Goal: Transaction & Acquisition: Subscribe to service/newsletter

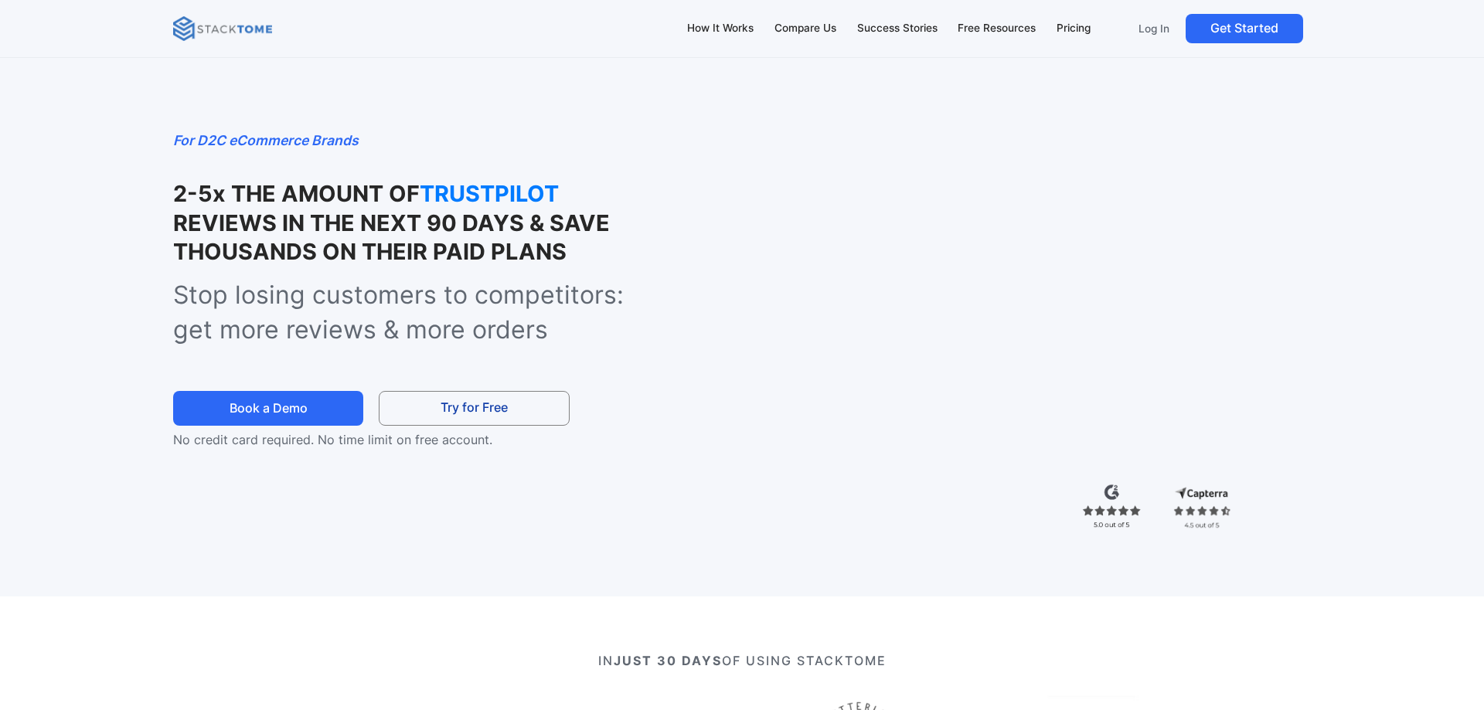
click at [86, 153] on div "For D2C eCommerce Brands 2-5x THE AMOUNT OF TRUSTPILOT REVIEWS IN THE NEXT 90 D…" at bounding box center [742, 298] width 1484 height 597
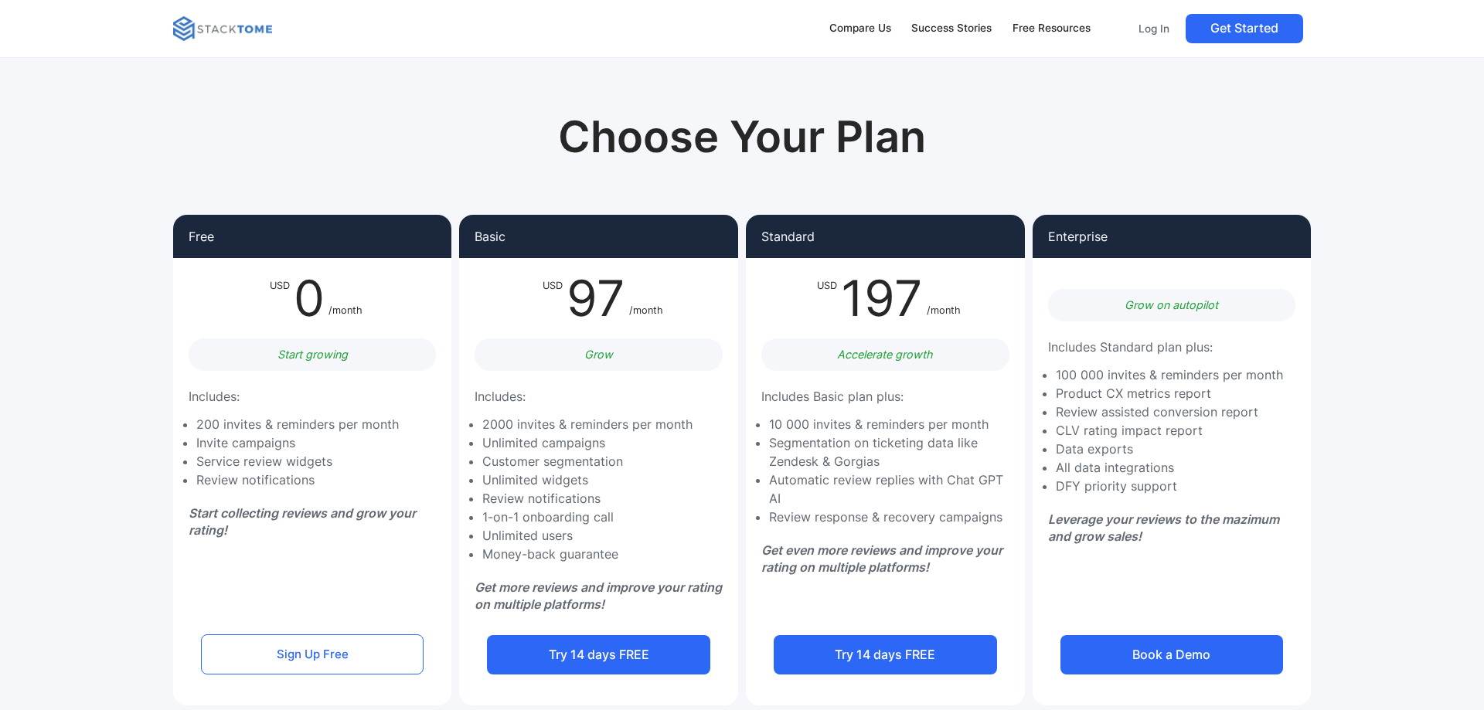
drag, startPoint x: 604, startPoint y: 296, endPoint x: 597, endPoint y: 320, distance: 25.0
click at [597, 320] on div "97" at bounding box center [596, 298] width 66 height 49
drag, startPoint x: 629, startPoint y: 305, endPoint x: 563, endPoint y: 311, distance: 65.9
click at [563, 311] on div "97" at bounding box center [596, 298] width 66 height 49
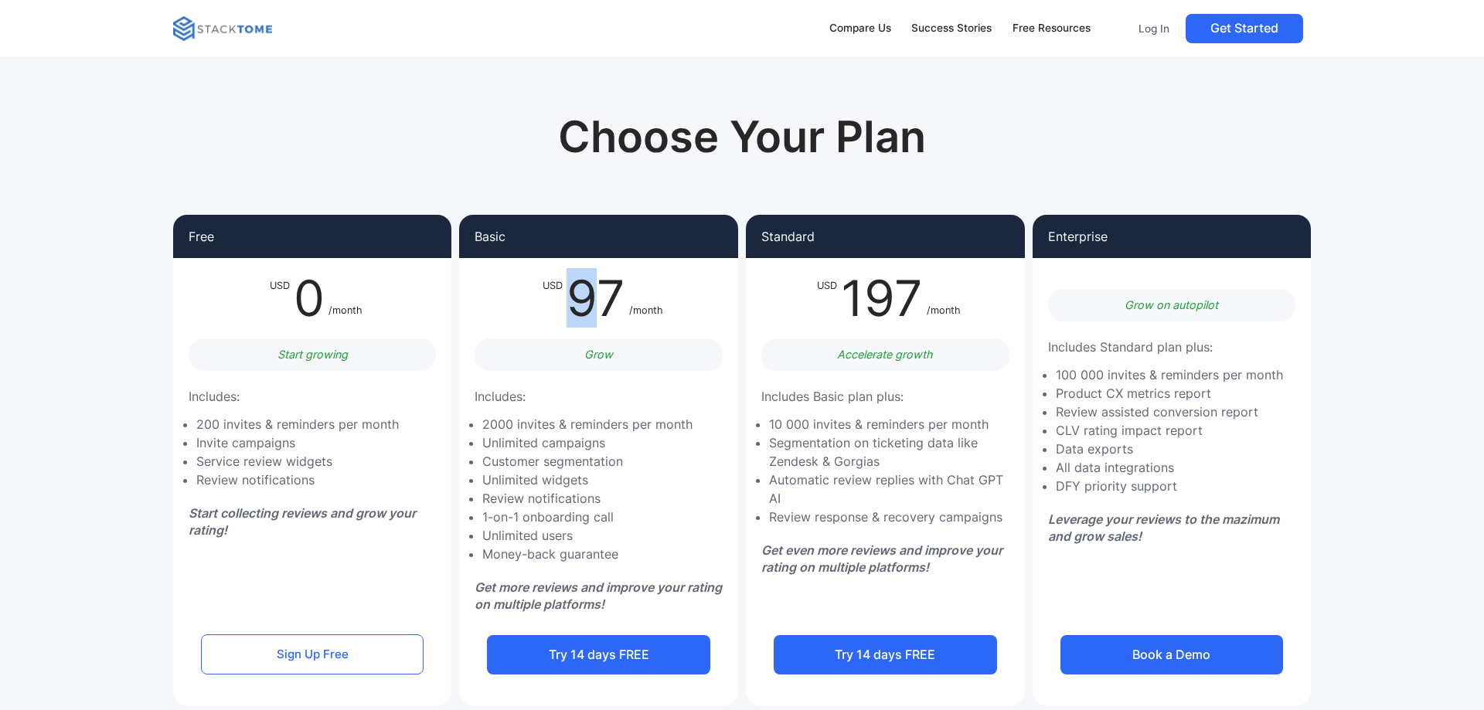
drag, startPoint x: 606, startPoint y: 311, endPoint x: 564, endPoint y: 308, distance: 41.8
click at [564, 308] on div "97" at bounding box center [596, 298] width 66 height 49
drag, startPoint x: 587, startPoint y: 301, endPoint x: 636, endPoint y: 308, distance: 49.9
click at [636, 308] on div "USD 97 /month" at bounding box center [603, 298] width 121 height 49
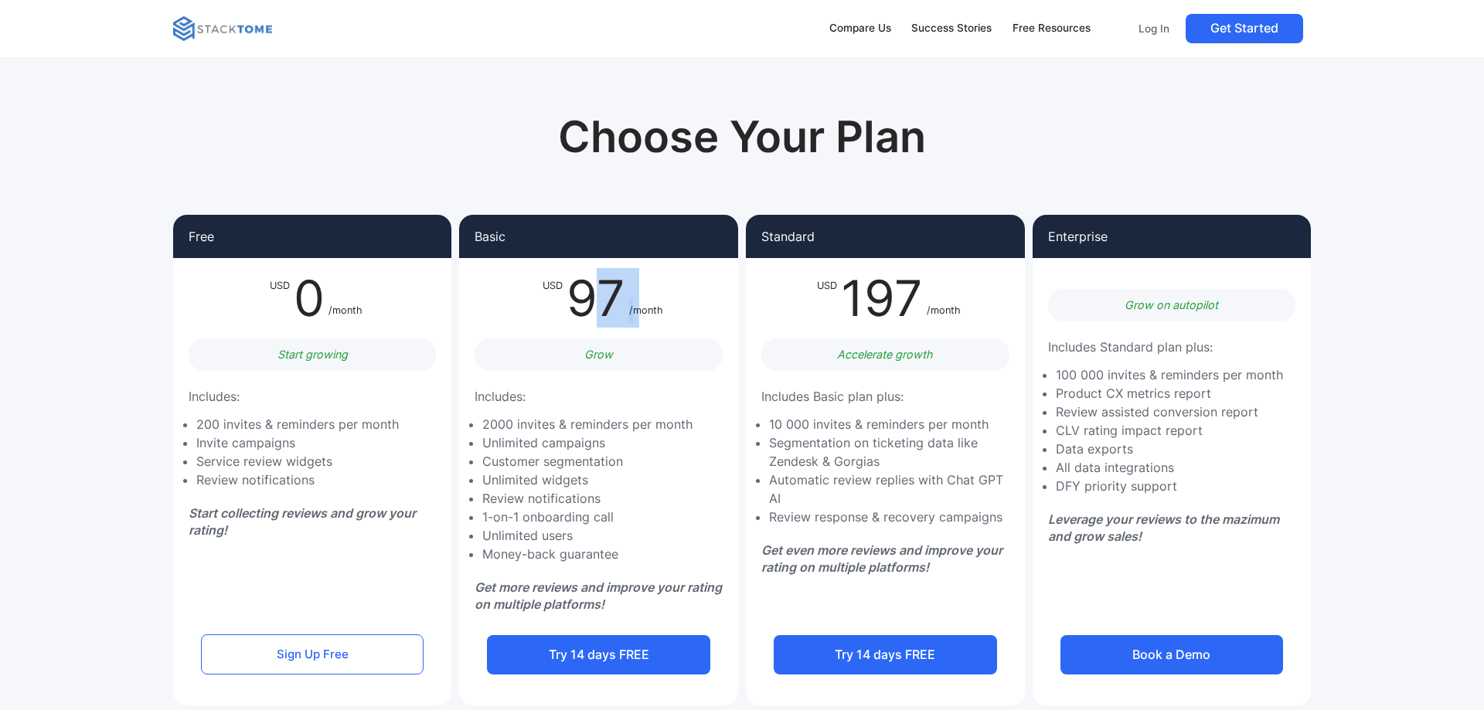
click at [636, 308] on div "/month" at bounding box center [646, 298] width 34 height 49
drag, startPoint x: 667, startPoint y: 314, endPoint x: 610, endPoint y: 299, distance: 59.1
click at [610, 299] on div "Basic USD 97 /month Grow Includes: 2000 invites & reminders per month Unlimited…" at bounding box center [598, 461] width 279 height 492
click at [610, 299] on div "97" at bounding box center [596, 298] width 66 height 49
